Goal: Task Accomplishment & Management: Use online tool/utility

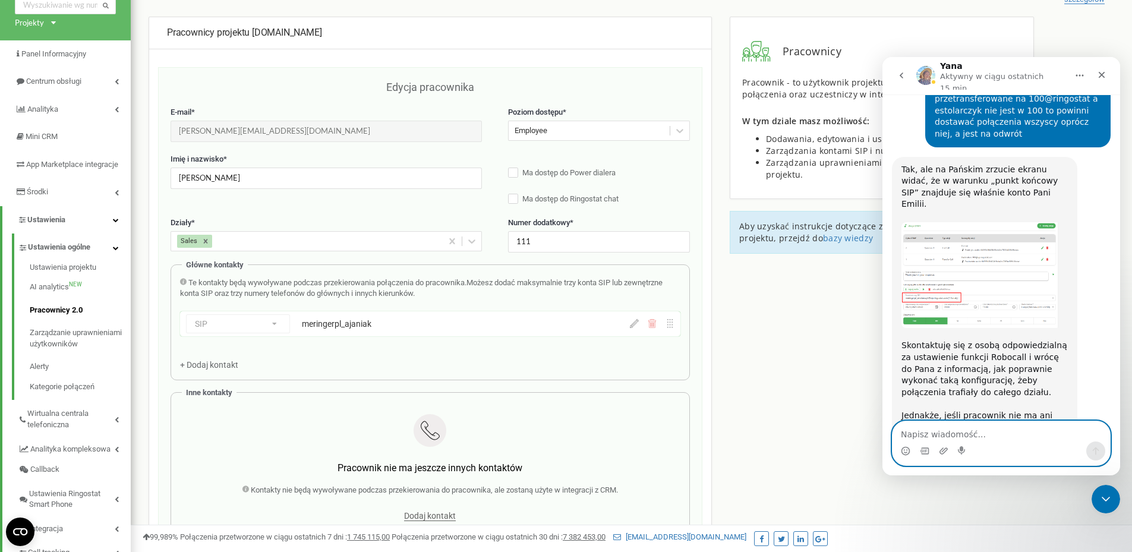
scroll to position [1800, 0]
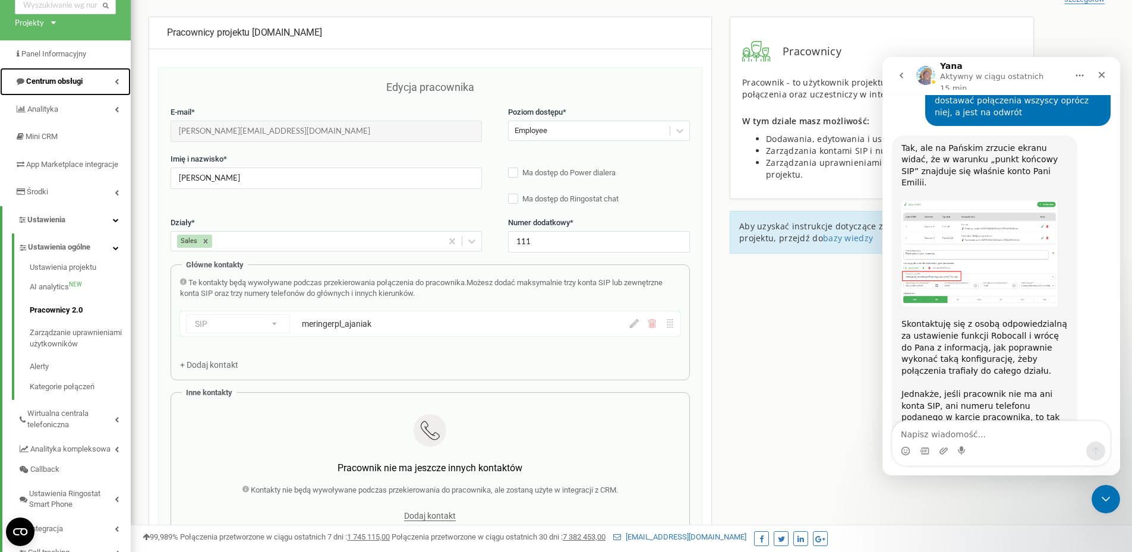
click at [115, 80] on icon at bounding box center [117, 81] width 4 height 6
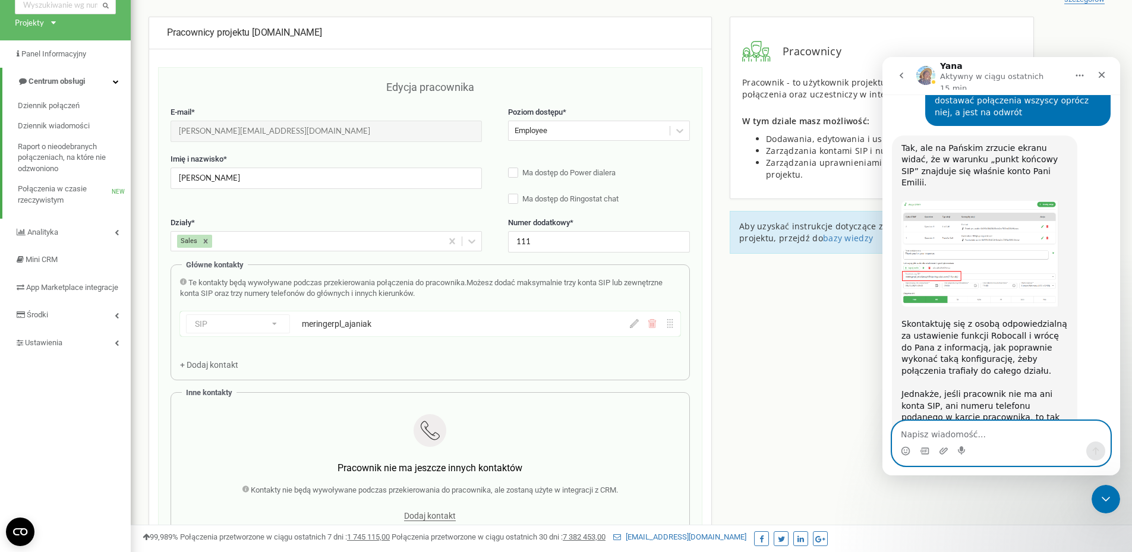
click at [978, 432] on textarea "Napisz wiadomość..." at bounding box center [1000, 431] width 217 height 20
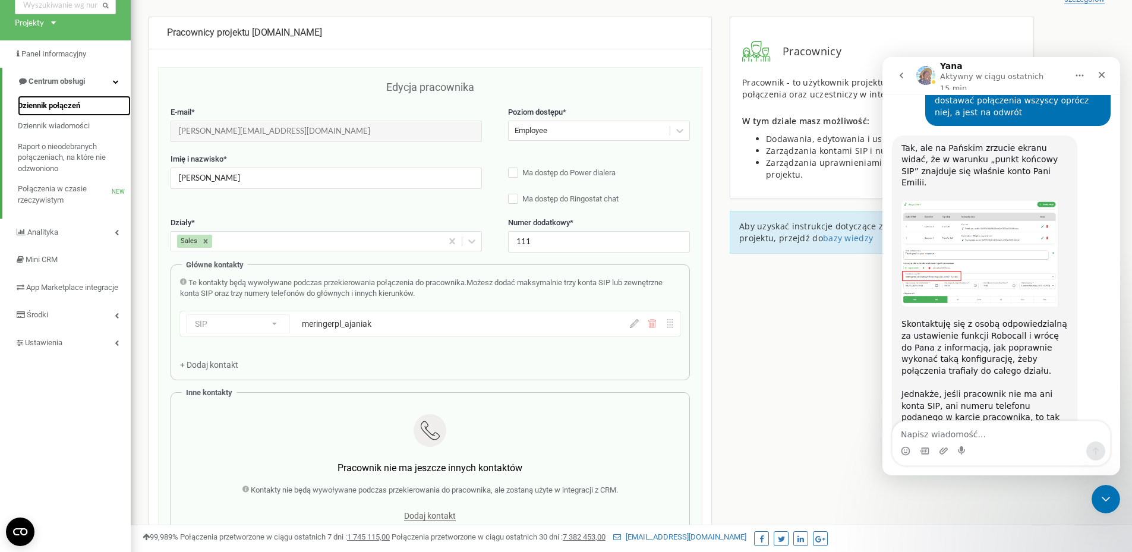
click at [60, 98] on link "Dziennik połączeń" at bounding box center [74, 106] width 113 height 21
click at [70, 108] on span "Dziennik połączeń" at bounding box center [49, 105] width 62 height 11
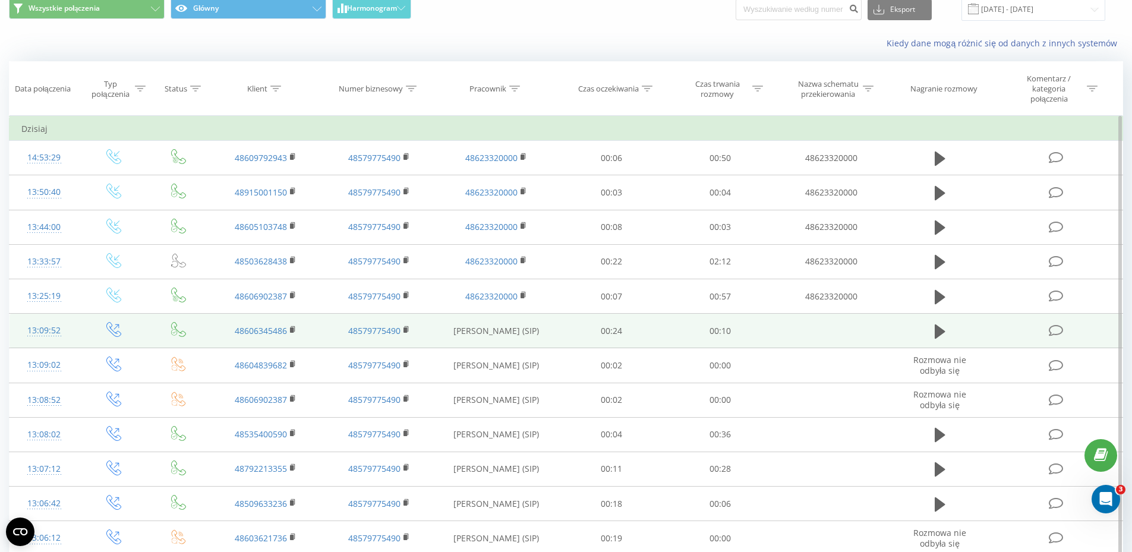
scroll to position [119, 0]
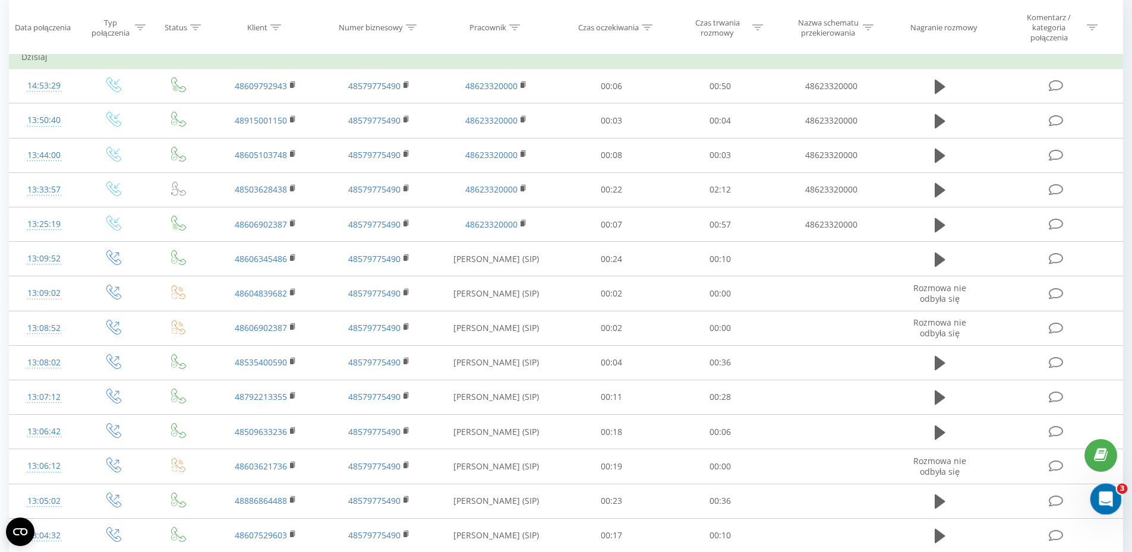
click at [1101, 488] on icon "Otwórz komunikator Intercom" at bounding box center [1104, 498] width 20 height 20
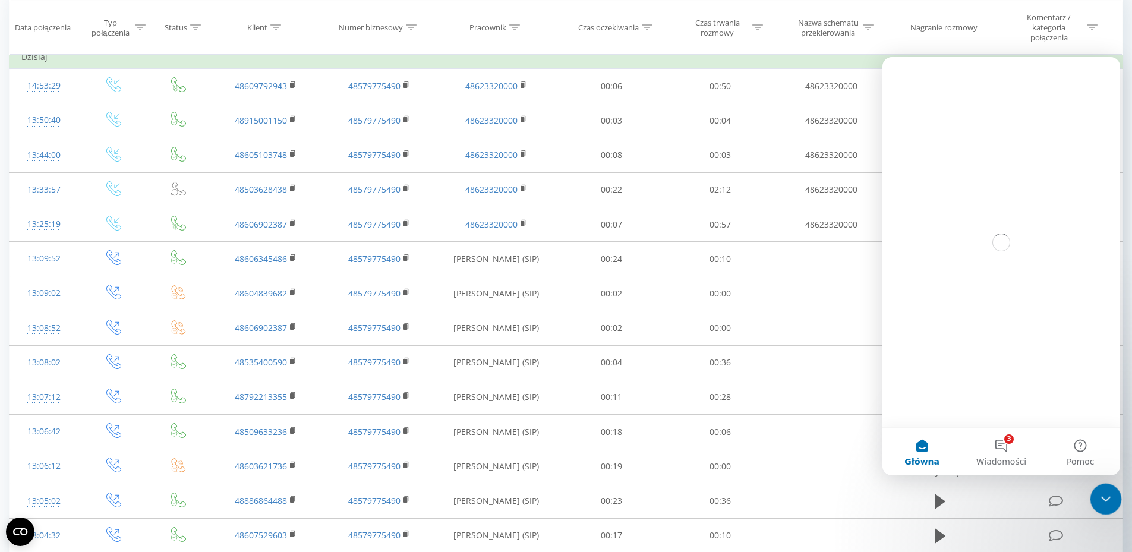
scroll to position [0, 0]
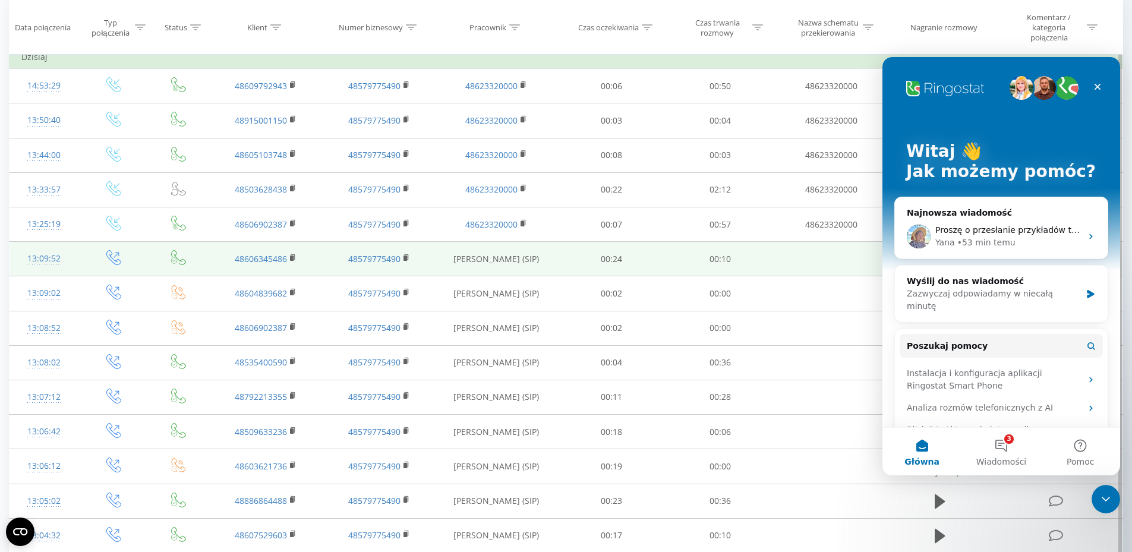
click at [570, 272] on td "00:24" at bounding box center [611, 259] width 109 height 34
click at [570, 257] on td "00:24" at bounding box center [611, 259] width 109 height 34
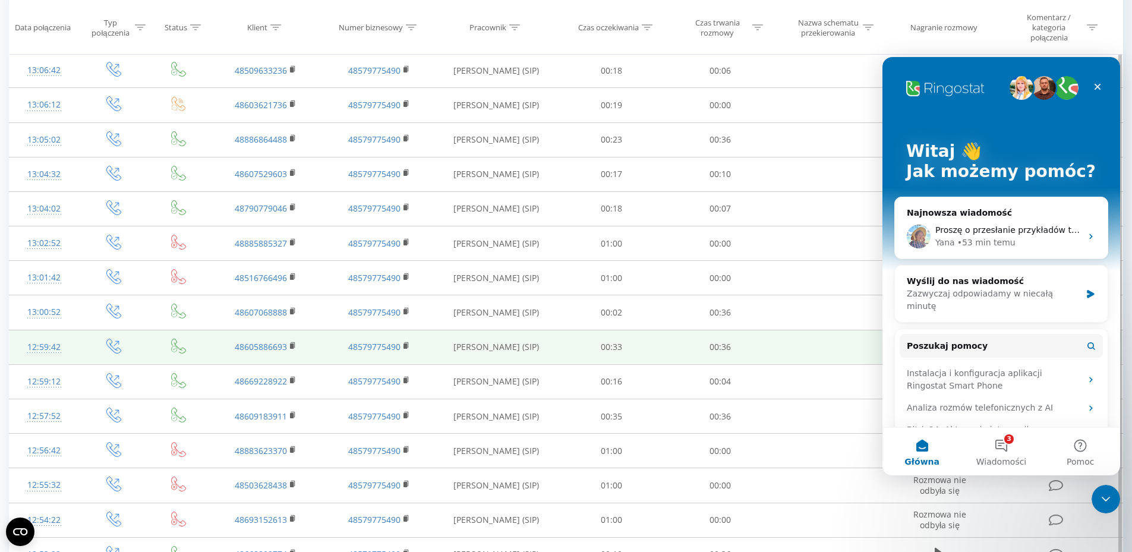
scroll to position [545, 0]
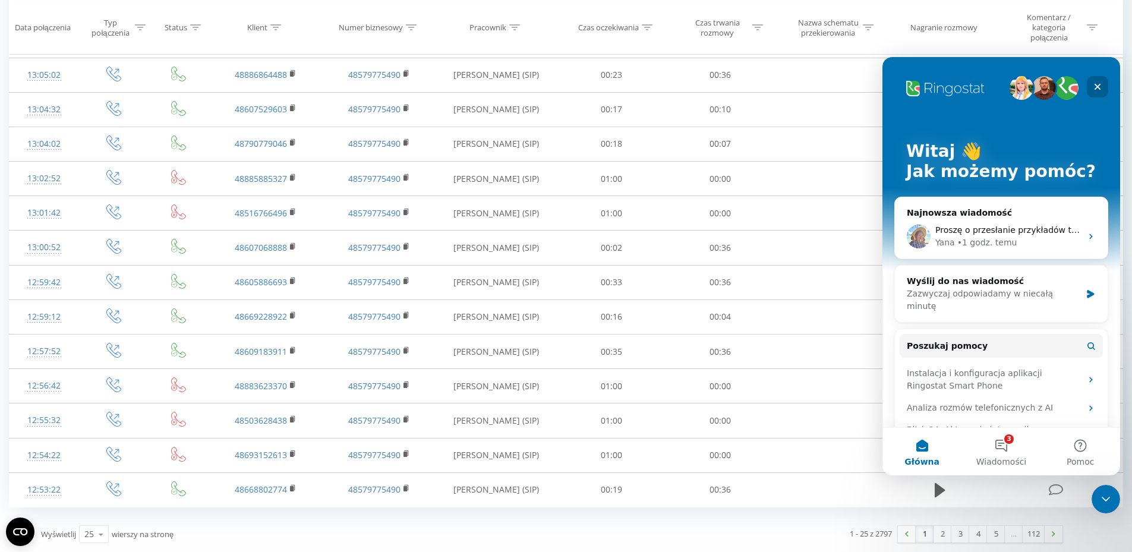
click at [1095, 85] on icon "Zamknij" at bounding box center [1097, 87] width 7 height 7
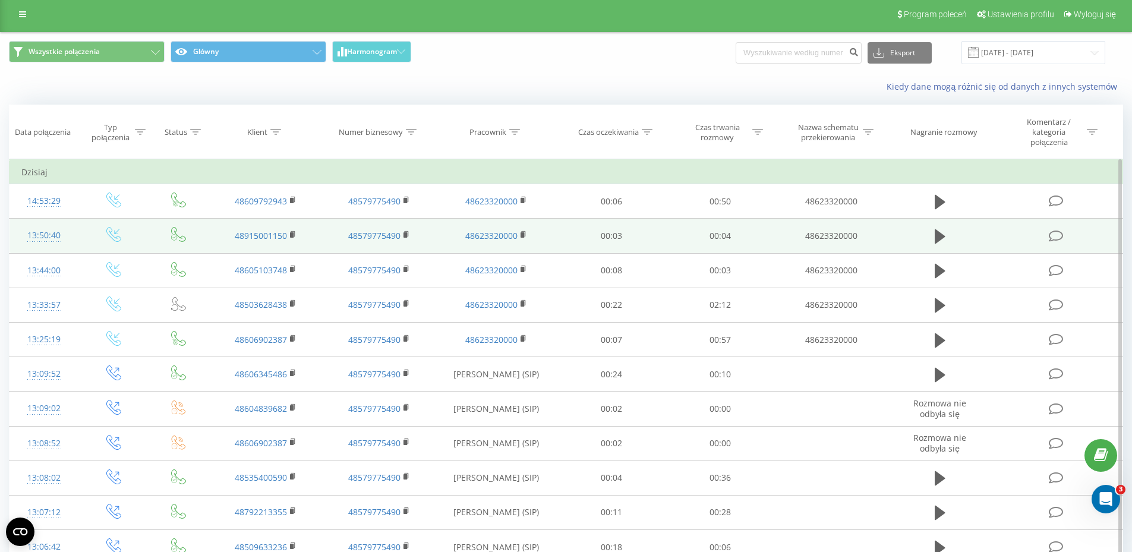
scroll to position [0, 0]
